Goal: Task Accomplishment & Management: Manage account settings

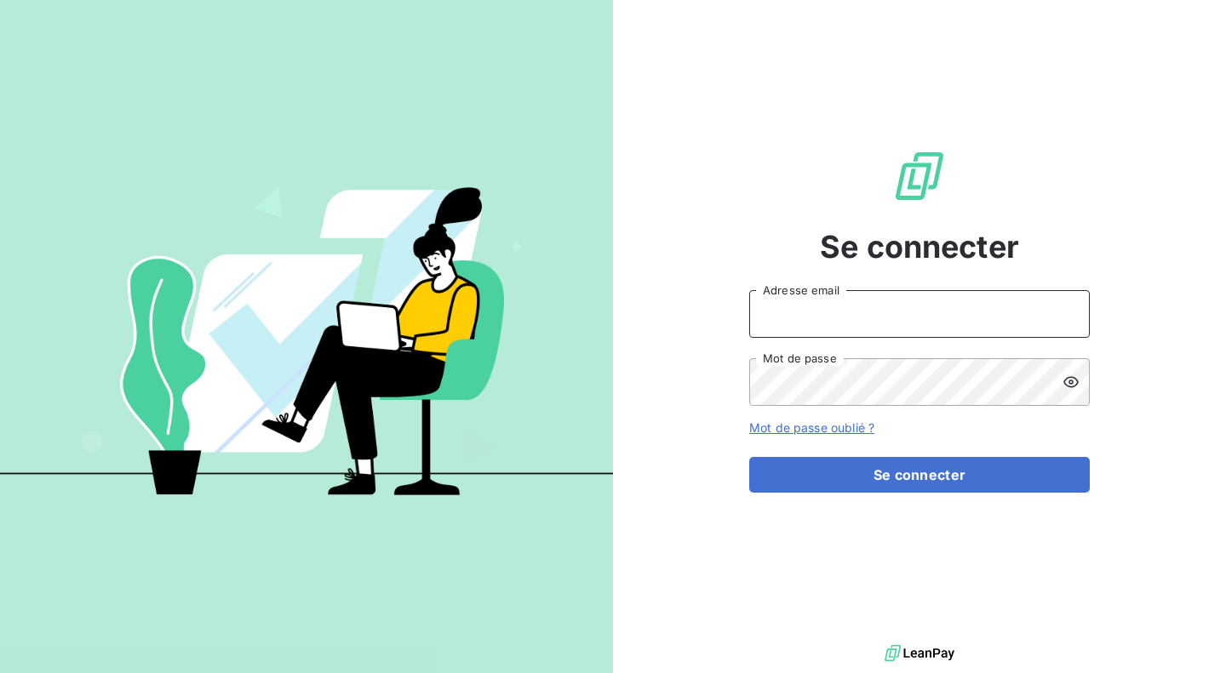
click at [907, 311] on input "Adresse email" at bounding box center [919, 314] width 340 height 48
type input "[PERSON_NAME][EMAIL_ADDRESS][DOMAIN_NAME]"
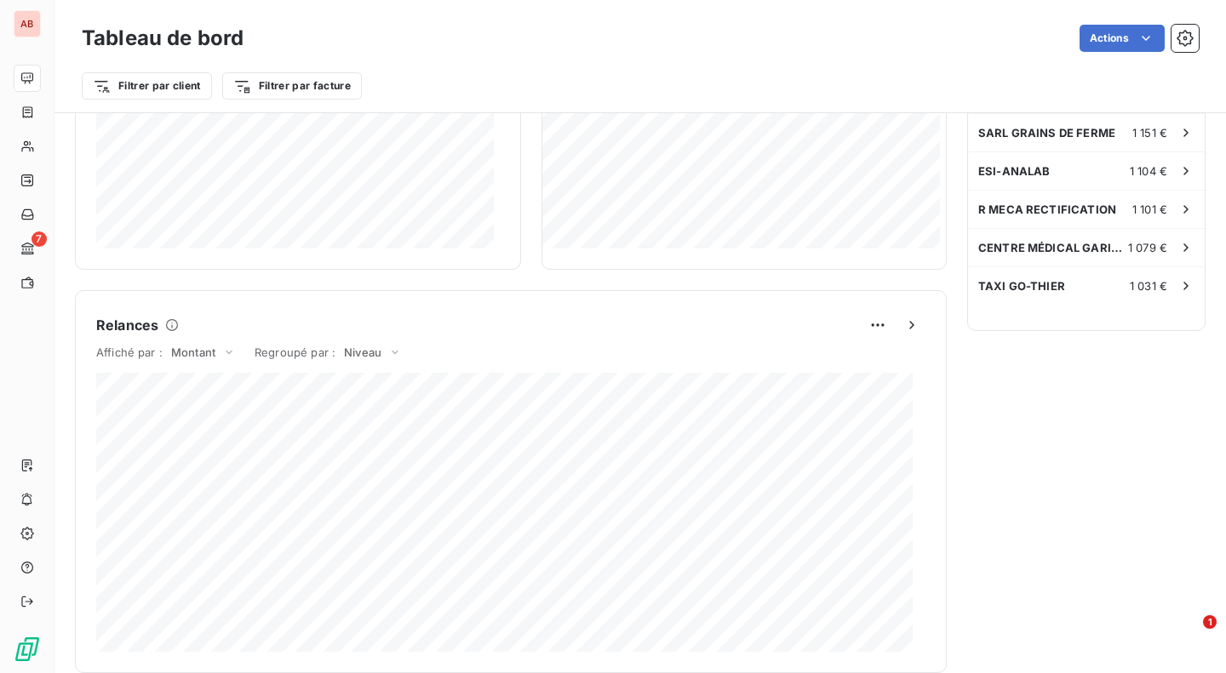
scroll to position [986, 0]
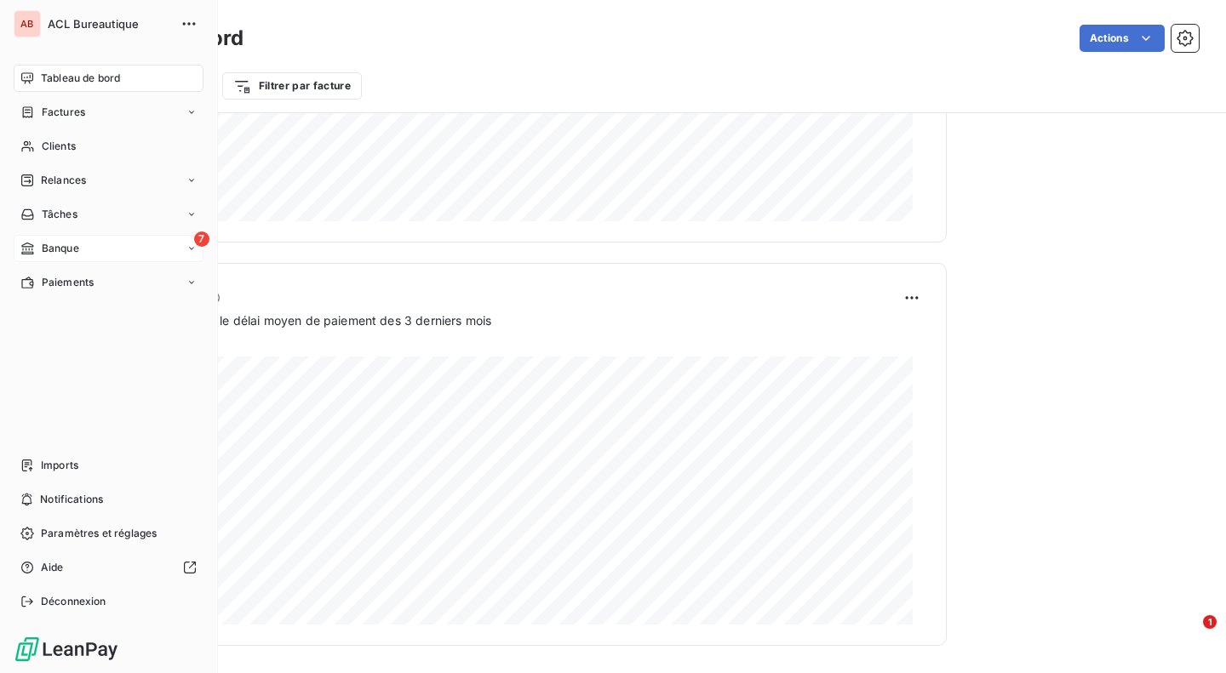
click at [81, 244] on div "7 Banque" at bounding box center [109, 248] width 190 height 27
click at [94, 272] on div "Opérations à associer" at bounding box center [118, 282] width 169 height 27
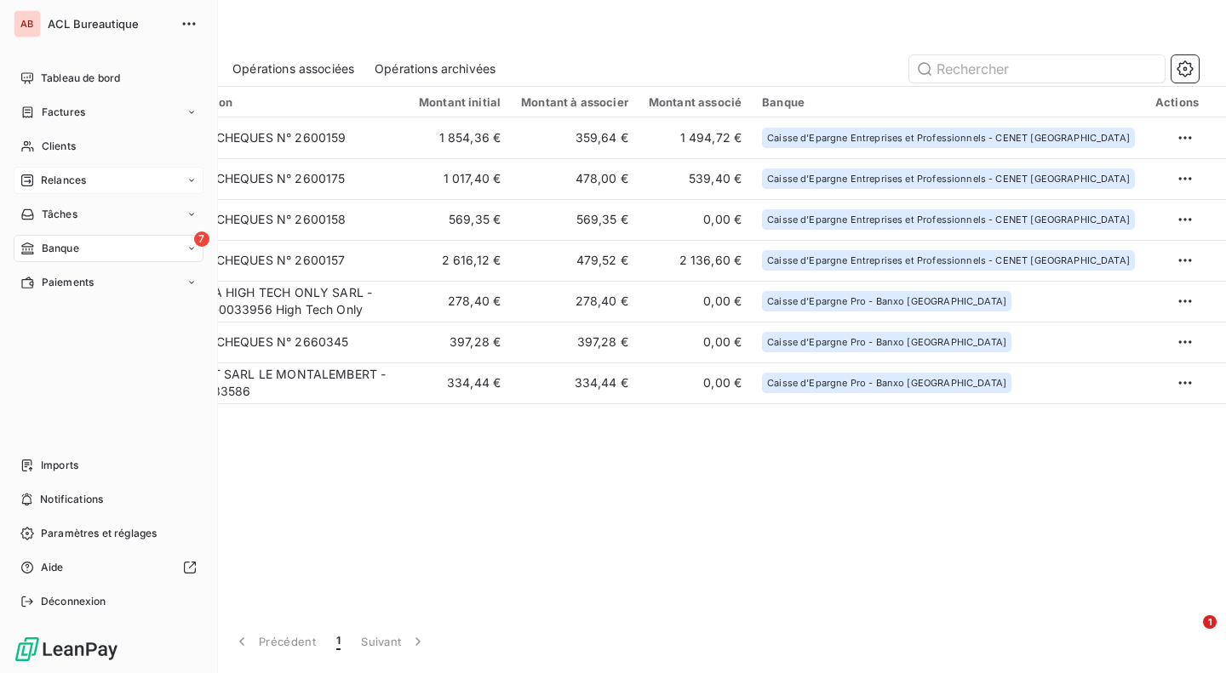
click at [54, 186] on span "Relances" at bounding box center [63, 180] width 45 height 15
click at [101, 214] on div "À effectuer" at bounding box center [118, 214] width 169 height 27
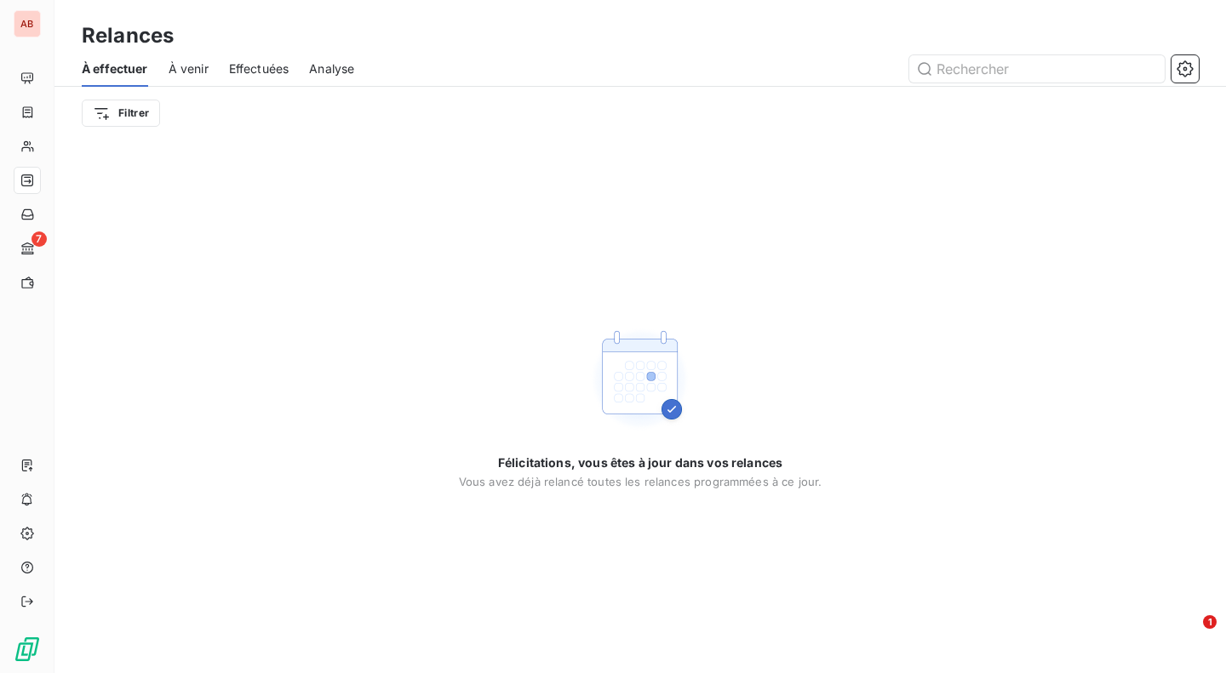
click at [249, 62] on span "Effectuées" at bounding box center [259, 68] width 60 height 17
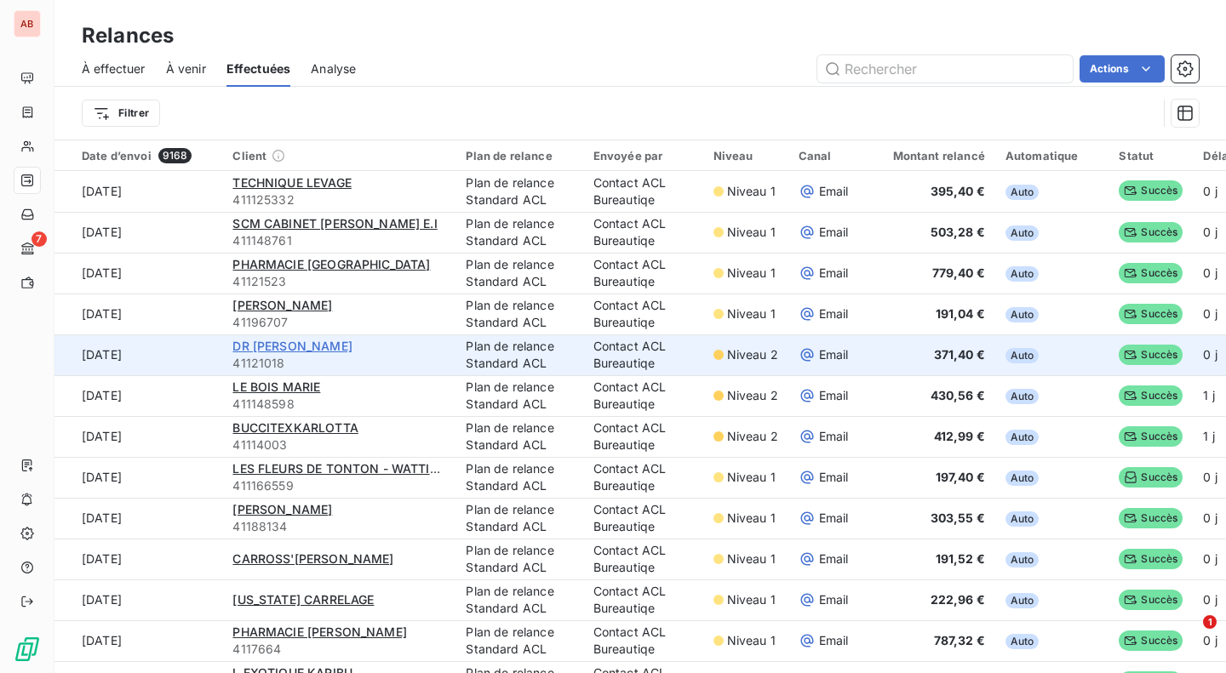
click at [326, 346] on span "DR [PERSON_NAME]" at bounding box center [291, 346] width 119 height 14
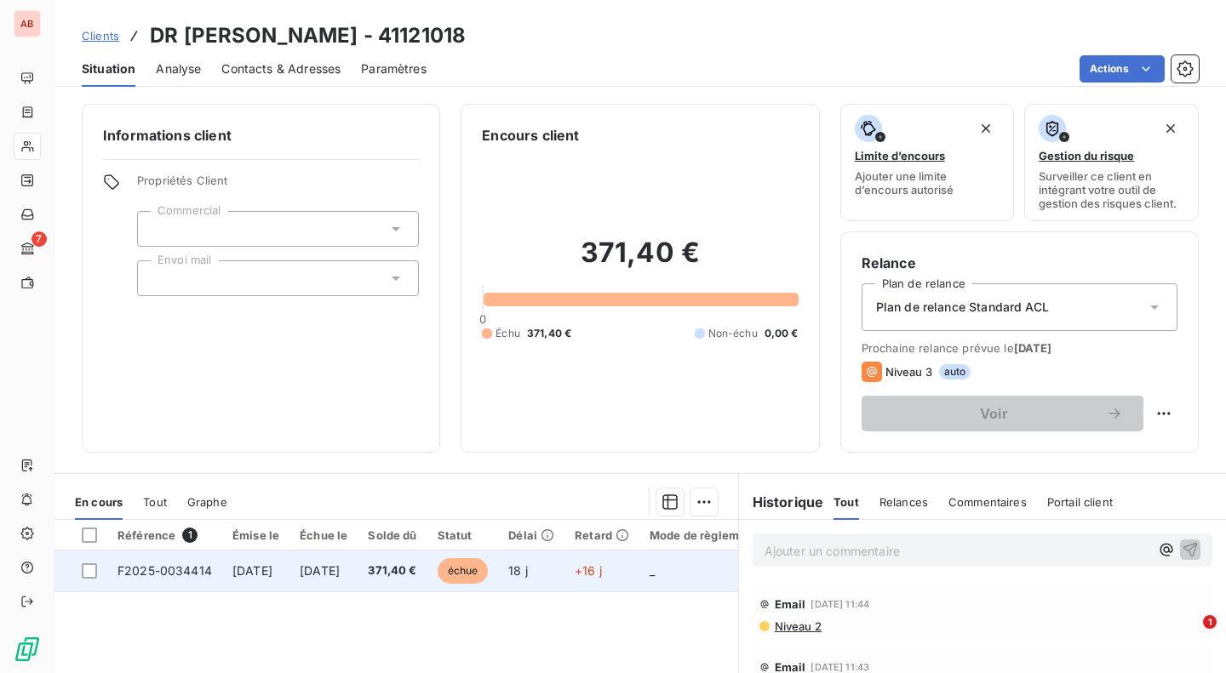
click at [272, 582] on td "[DATE]" at bounding box center [255, 571] width 67 height 41
